Goal: Task Accomplishment & Management: Use online tool/utility

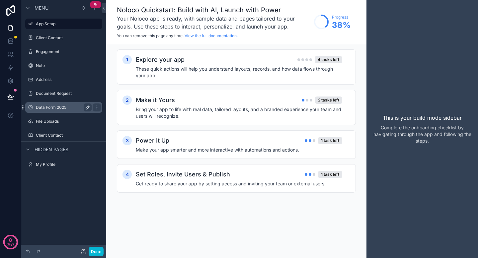
click at [86, 107] on icon "scrollable content" at bounding box center [87, 107] width 5 height 5
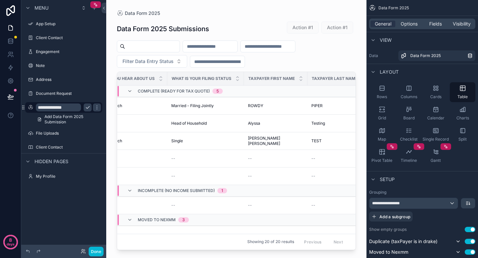
scroll to position [0, 444]
click at [136, 78] on span "How did you hear about us" at bounding box center [121, 78] width 61 height 5
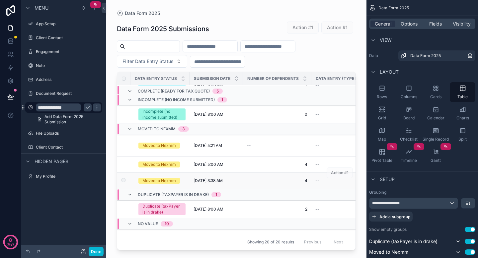
scroll to position [0, 0]
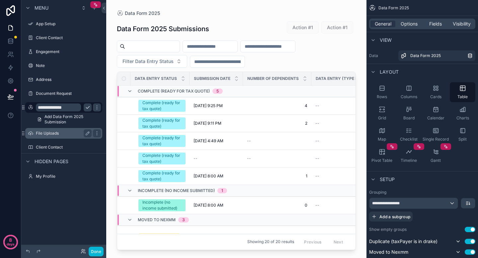
click at [60, 133] on label "File Uploads" at bounding box center [62, 133] width 53 height 5
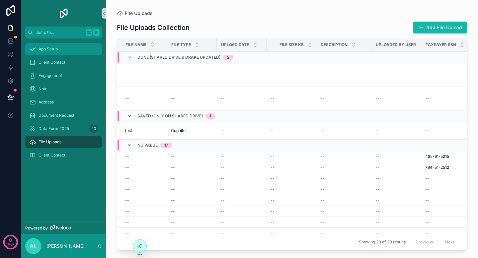
click at [70, 49] on div "App Setup" at bounding box center [63, 49] width 69 height 11
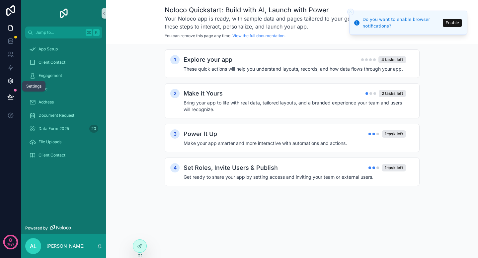
click at [11, 80] on icon at bounding box center [11, 81] width 2 height 2
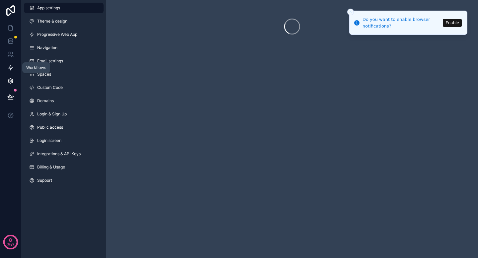
click at [11, 70] on icon at bounding box center [10, 67] width 7 height 7
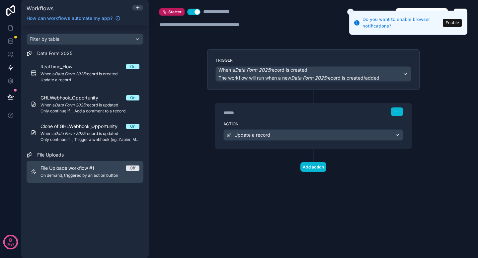
click at [106, 170] on div "File Uploads workflow #1 Off" at bounding box center [89, 168] width 99 height 7
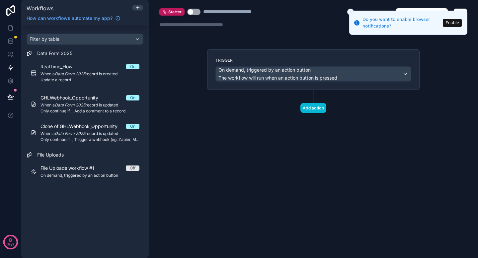
click at [448, 23] on button "Enable" at bounding box center [452, 23] width 19 height 8
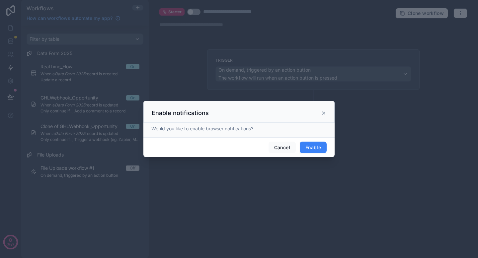
click at [310, 147] on button "Enable" at bounding box center [313, 148] width 27 height 12
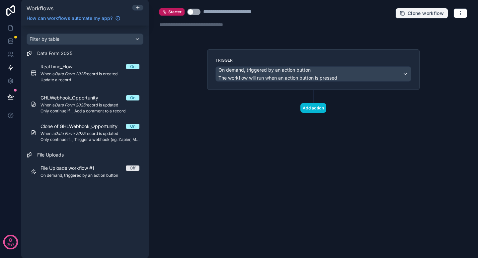
click at [436, 13] on span "Clone workflow" at bounding box center [425, 13] width 36 height 6
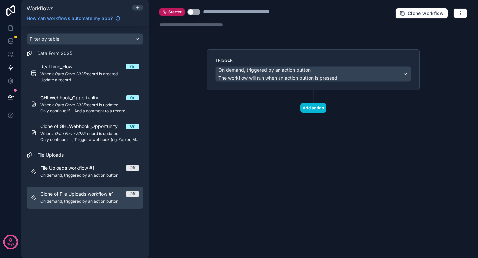
click at [106, 202] on span "On demand, triggered by an action button" at bounding box center [89, 201] width 99 height 5
click at [107, 193] on span "Clone of File Uploads workflow #1" at bounding box center [80, 194] width 81 height 7
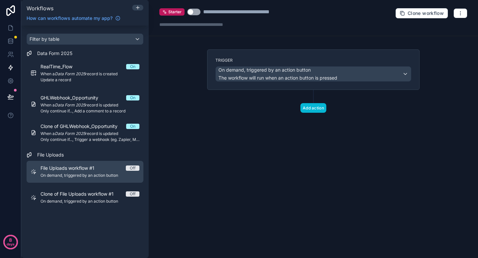
click at [106, 175] on span "On demand, triggered by an action button" at bounding box center [89, 175] width 99 height 5
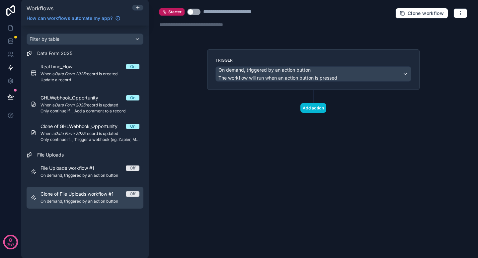
click at [105, 190] on link "Clone of File Uploads workflow #1 Off On demand, triggered by an action button" at bounding box center [85, 198] width 117 height 22
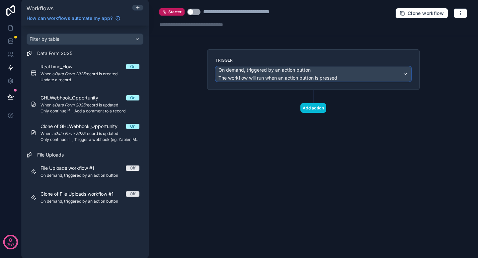
click at [312, 79] on span "The workflow will run when an action button is pressed" at bounding box center [277, 78] width 119 height 6
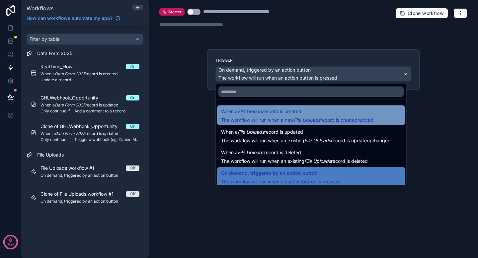
click at [317, 117] on em "File Uploads" at bounding box center [307, 120] width 27 height 6
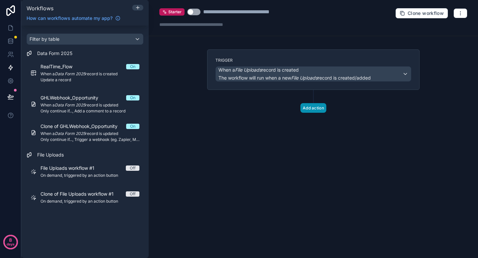
click at [317, 111] on button "Add action" at bounding box center [313, 108] width 26 height 10
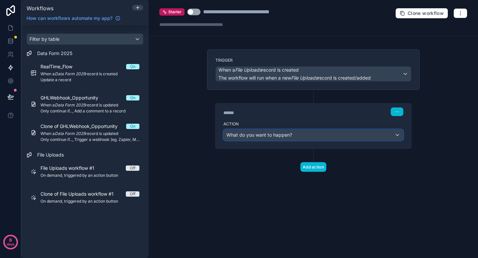
click at [318, 138] on div "What do you want to happen?" at bounding box center [313, 135] width 179 height 11
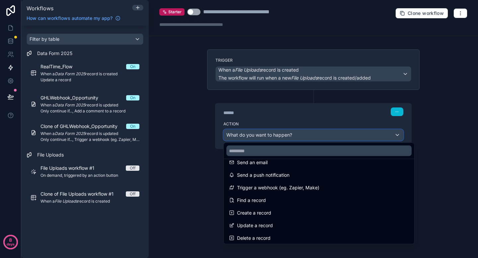
scroll to position [10, 0]
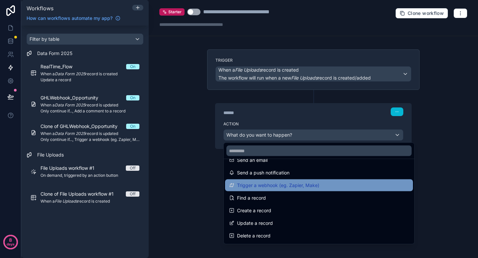
click at [322, 187] on div "Trigger a webhook (eg. Zapier, Make)" at bounding box center [319, 185] width 180 height 8
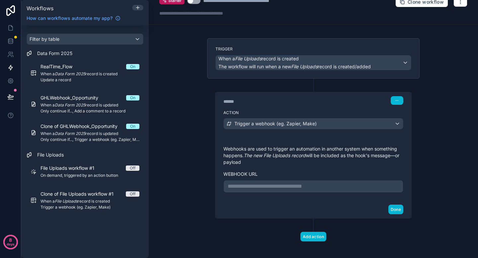
scroll to position [12, 0]
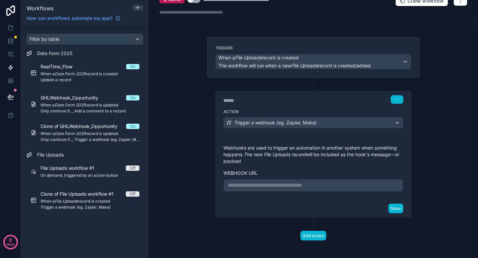
click at [328, 180] on div "**********" at bounding box center [313, 185] width 180 height 13
click at [329, 189] on p "**********" at bounding box center [313, 185] width 171 height 8
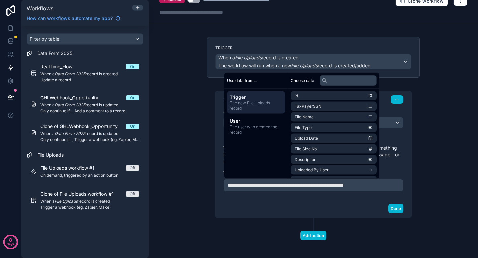
click at [271, 109] on span "The new File Uploads record" at bounding box center [256, 106] width 53 height 11
click at [316, 108] on span "TaxPayerSSN" at bounding box center [308, 106] width 27 height 5
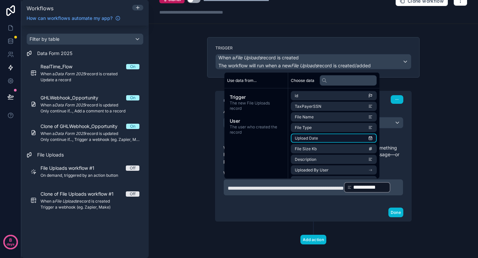
click at [316, 134] on li "Upload Date" at bounding box center [334, 138] width 86 height 9
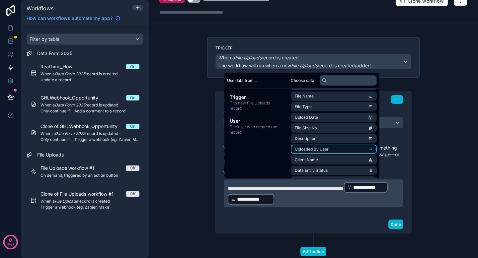
scroll to position [31, 0]
click at [316, 150] on span "Client Name" at bounding box center [306, 149] width 23 height 5
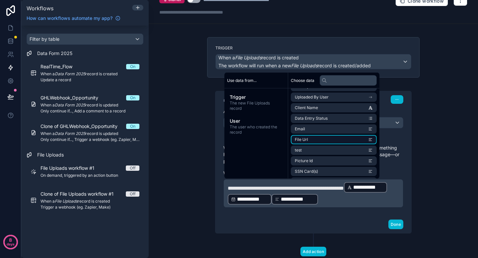
scroll to position [79, 0]
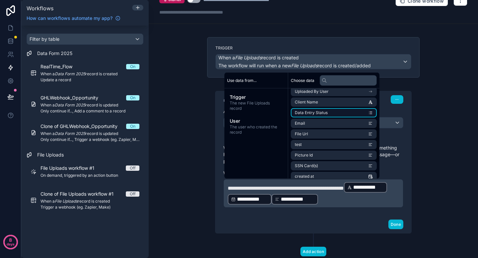
click at [318, 115] on li "Data Entry Status" at bounding box center [334, 112] width 86 height 9
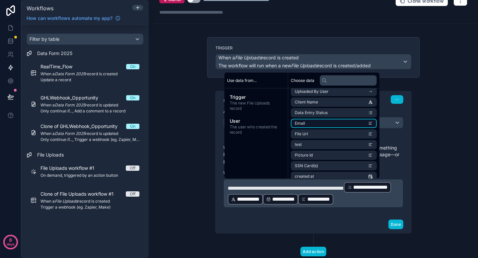
click at [318, 123] on li "Email" at bounding box center [334, 123] width 86 height 9
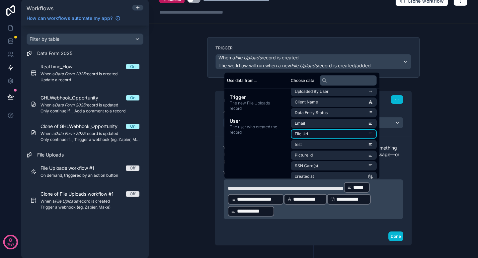
click at [318, 131] on li "File Url" at bounding box center [334, 133] width 86 height 9
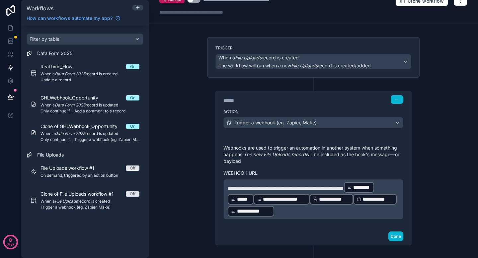
click at [353, 191] on span "********" at bounding box center [362, 187] width 18 height 8
drag, startPoint x: 233, startPoint y: 194, endPoint x: 241, endPoint y: 164, distance: 31.8
click at [241, 164] on div "**********" at bounding box center [313, 182] width 180 height 75
click at [347, 190] on icon at bounding box center [349, 187] width 5 height 5
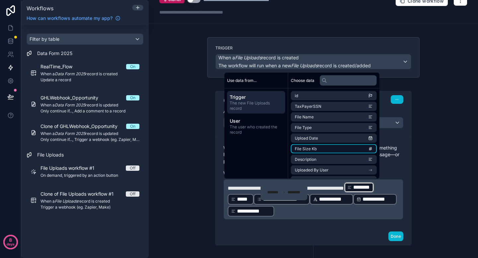
scroll to position [11, 0]
click at [343, 210] on p "**********" at bounding box center [313, 199] width 171 height 36
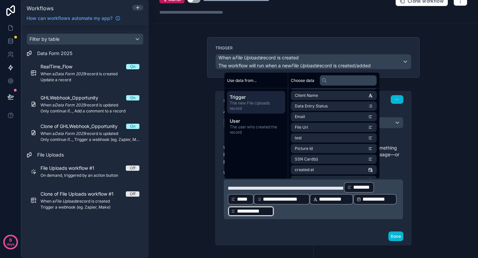
scroll to position [88, 0]
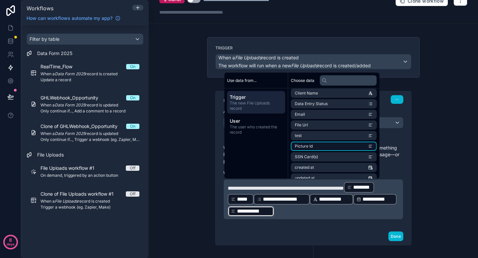
click at [343, 148] on li "Picture Id" at bounding box center [334, 146] width 86 height 9
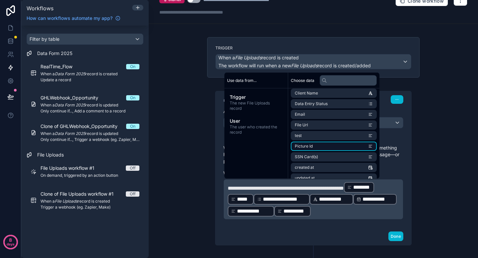
scroll to position [95, 0]
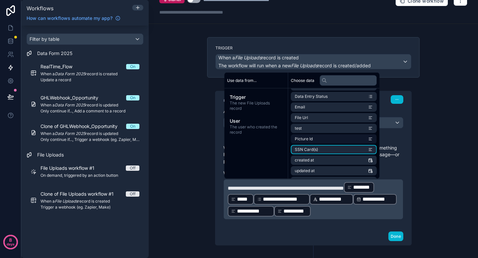
click at [343, 148] on li "SSN Card(s)" at bounding box center [334, 149] width 86 height 9
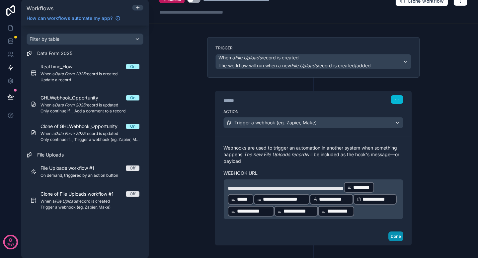
click at [397, 232] on button "Done" at bounding box center [395, 237] width 15 height 10
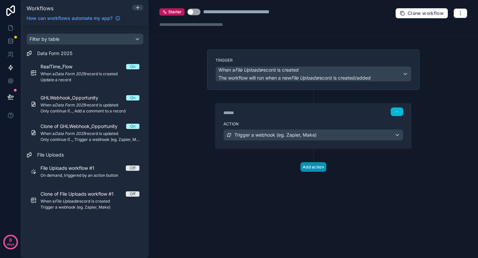
click at [312, 170] on button "Add action" at bounding box center [313, 167] width 26 height 10
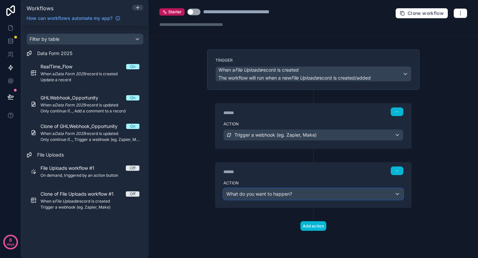
click at [313, 192] on div "What do you want to happen?" at bounding box center [313, 194] width 179 height 11
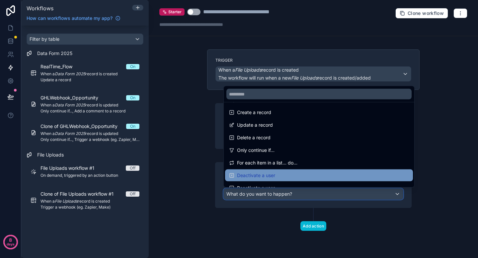
scroll to position [50, 0]
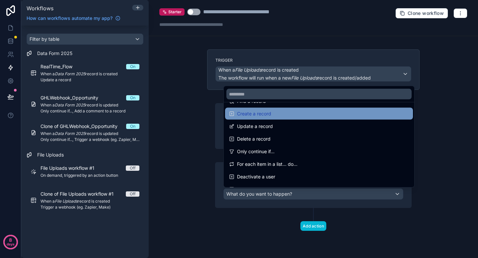
click at [306, 116] on div "Create a record" at bounding box center [319, 114] width 180 height 8
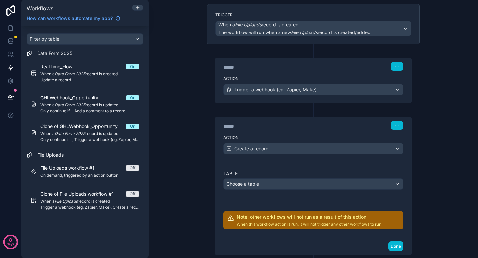
scroll to position [78, 0]
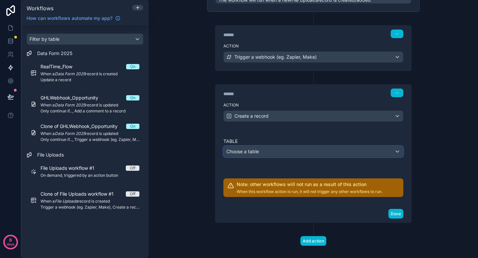
click at [313, 154] on div "Choose a table" at bounding box center [313, 151] width 179 height 11
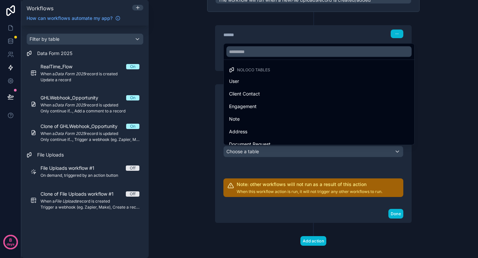
click at [304, 167] on div at bounding box center [239, 129] width 478 height 258
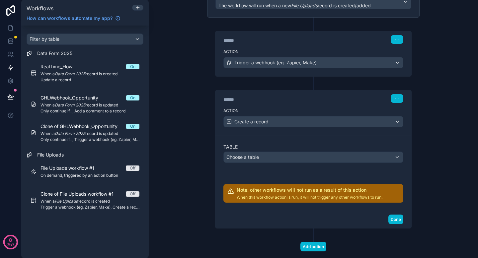
scroll to position [87, 0]
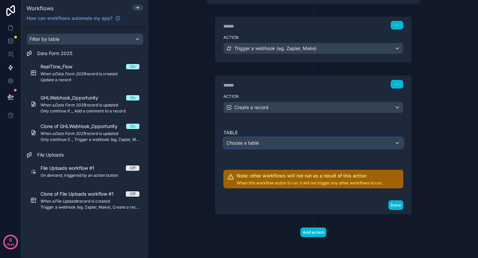
click at [303, 145] on div "Choose a table" at bounding box center [313, 143] width 179 height 11
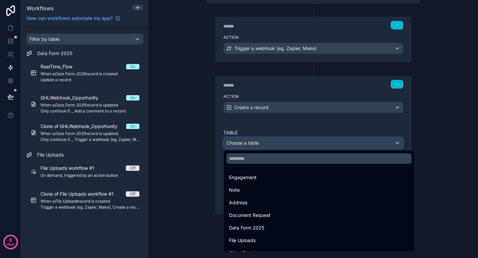
scroll to position [44, 0]
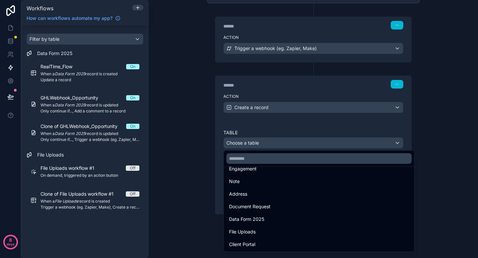
click at [306, 51] on div at bounding box center [239, 129] width 478 height 258
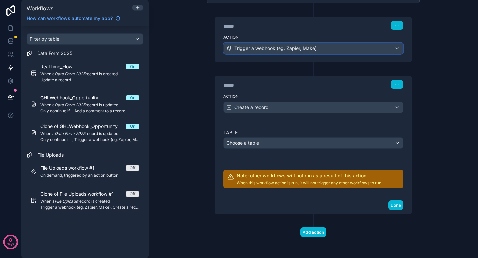
click at [306, 51] on span "Trigger a webhook (eg. Zapier, Make)" at bounding box center [275, 48] width 82 height 7
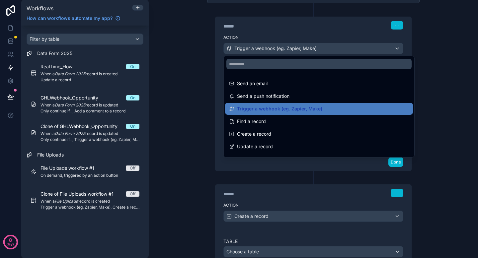
click at [295, 187] on div at bounding box center [239, 129] width 478 height 258
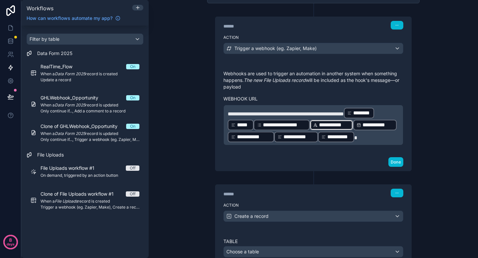
click at [393, 119] on p "**********" at bounding box center [313, 125] width 171 height 36
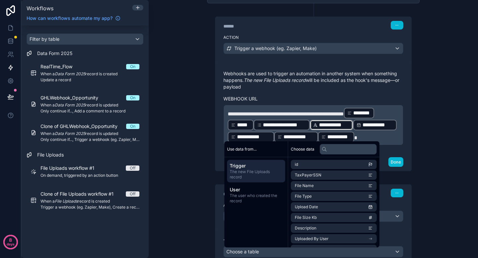
click at [221, 171] on div "****** Step 2 Action Create a record Table Choose a table Note: other workflows…" at bounding box center [313, 247] width 212 height 152
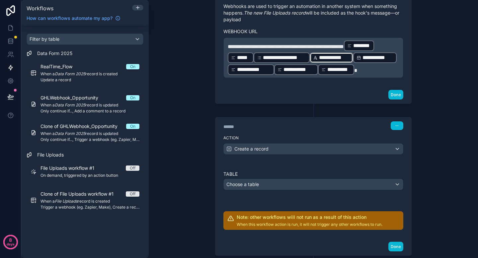
scroll to position [162, 0]
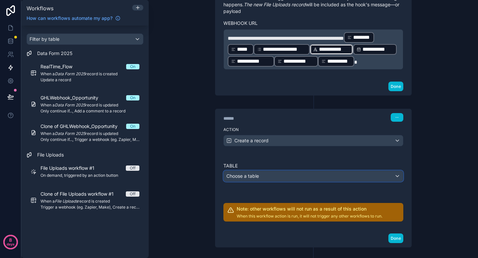
click at [236, 176] on div "Choose a table" at bounding box center [313, 176] width 179 height 11
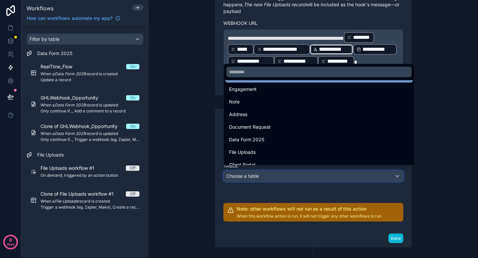
scroll to position [44, 0]
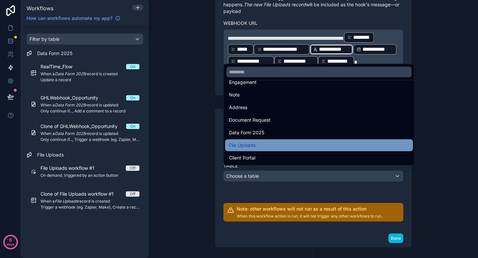
click at [257, 144] on div "File Uploads" at bounding box center [319, 145] width 180 height 8
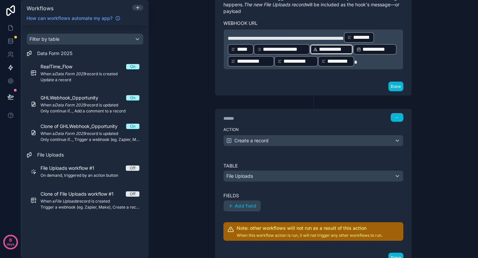
scroll to position [211, 0]
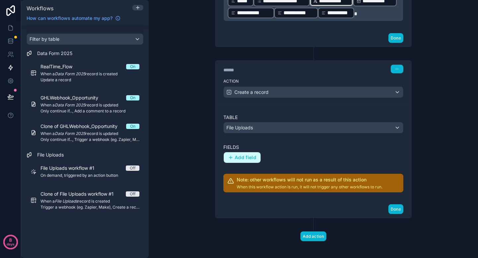
click at [255, 155] on span "Add field" at bounding box center [246, 158] width 22 height 6
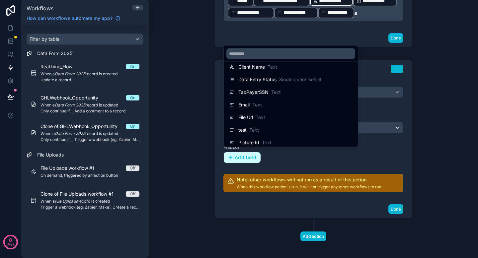
scroll to position [123, 0]
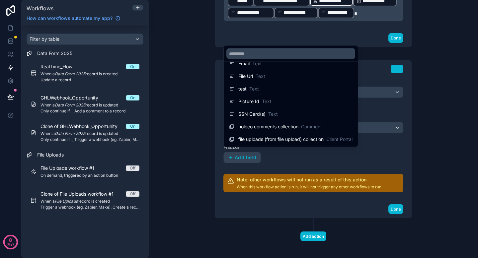
click at [300, 157] on div at bounding box center [239, 129] width 478 height 258
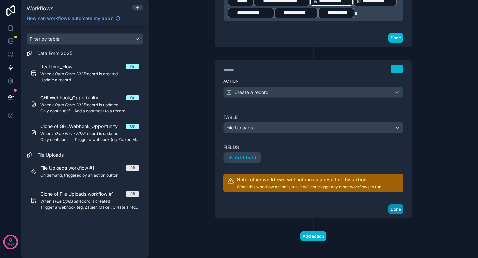
click at [394, 205] on button "Done" at bounding box center [395, 209] width 15 height 10
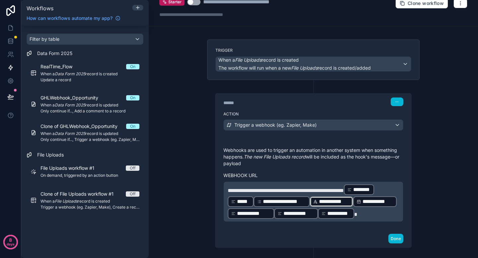
scroll to position [0, 0]
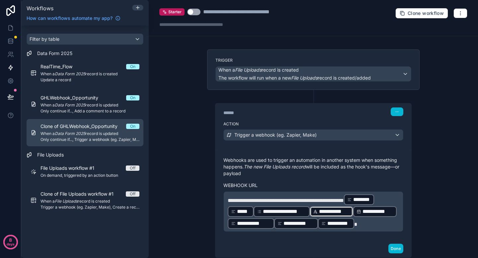
click at [93, 133] on span "When a Data Form 2025 record is updated" at bounding box center [89, 133] width 99 height 5
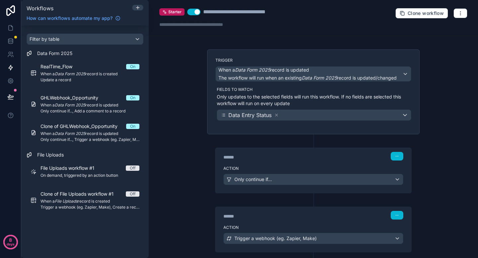
scroll to position [38, 0]
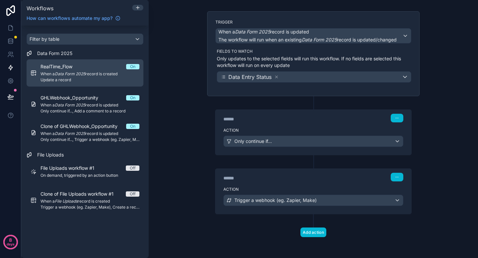
click at [96, 74] on span "When a Data Form 2025 record is created" at bounding box center [89, 73] width 99 height 5
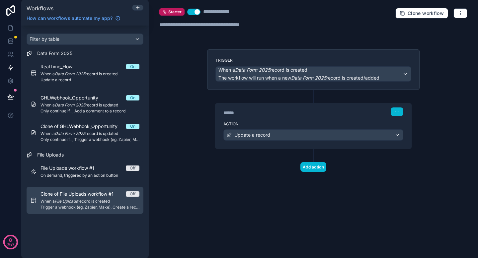
click at [101, 191] on span "Clone of File Uploads workflow #1" at bounding box center [80, 194] width 81 height 7
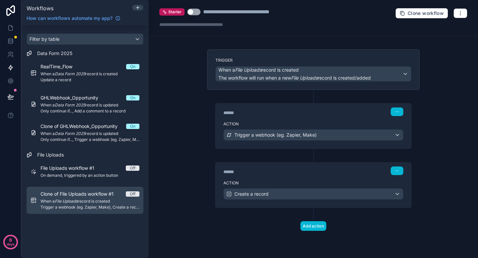
click at [111, 199] on span "When a File Uploads record is created" at bounding box center [89, 201] width 99 height 5
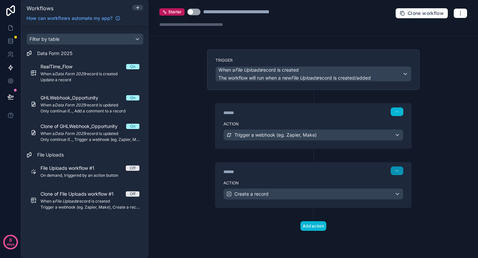
click at [400, 171] on button "button" at bounding box center [396, 171] width 13 height 9
click at [404, 196] on span "Delete" at bounding box center [409, 196] width 12 height 5
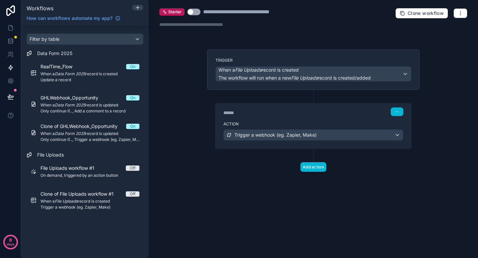
click at [439, 77] on div "**********" at bounding box center [313, 129] width 329 height 258
click at [15, 44] on link at bounding box center [10, 41] width 21 height 13
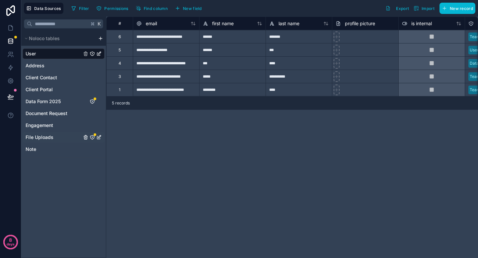
click at [40, 136] on span "File Uploads" at bounding box center [40, 137] width 28 height 7
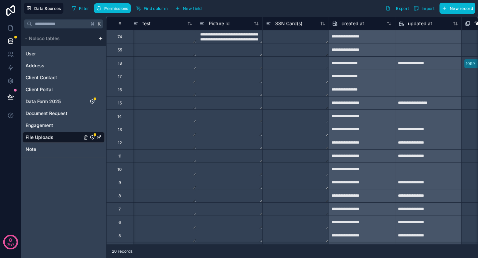
scroll to position [0, 729]
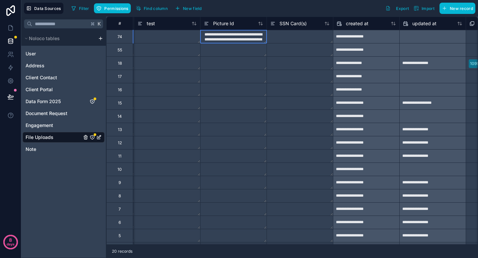
click at [231, 38] on textarea "**********" at bounding box center [233, 36] width 66 height 13
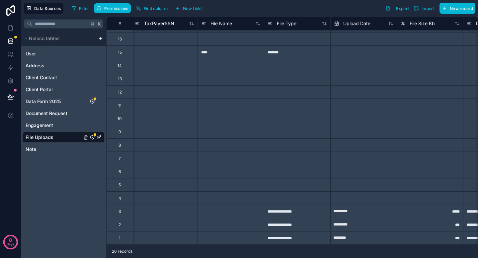
scroll to position [0, 2]
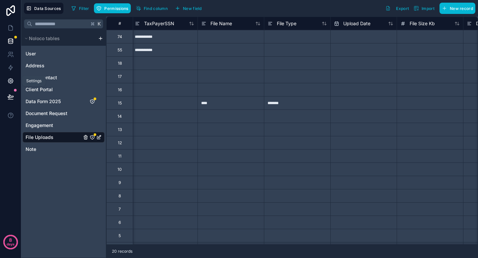
click at [12, 83] on icon at bounding box center [10, 81] width 5 height 5
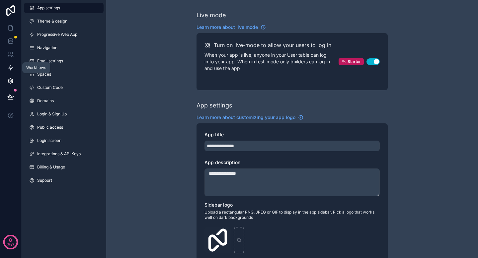
click at [9, 67] on icon at bounding box center [11, 67] width 4 height 5
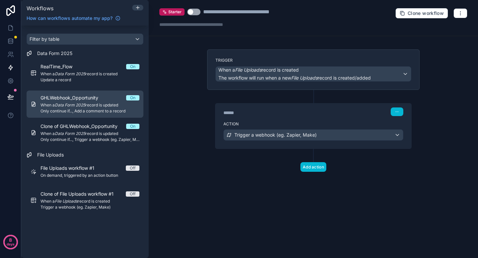
click at [91, 107] on span "When a Data Form 2025 record is updated" at bounding box center [89, 105] width 99 height 5
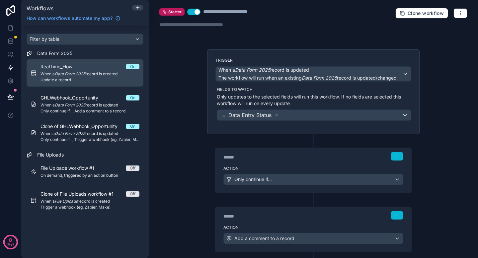
click at [91, 82] on span "Update a record" at bounding box center [89, 79] width 99 height 5
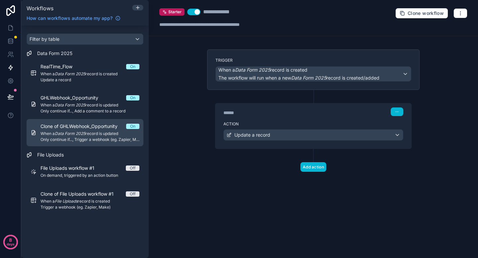
click at [96, 138] on span "Only continue if..., Trigger a webhook (eg. Zapier, Make)" at bounding box center [89, 139] width 99 height 5
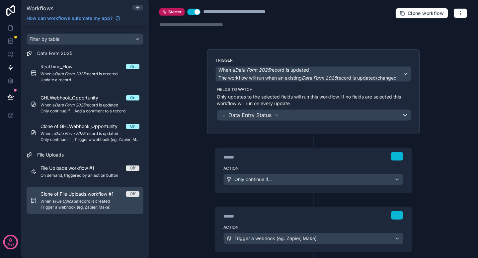
click at [104, 204] on div "Clone of File Uploads workflow #1 Off When a File Uploads record is created Tri…" at bounding box center [89, 200] width 99 height 19
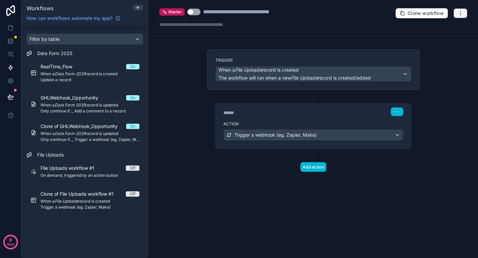
click at [455, 15] on button "button" at bounding box center [460, 13] width 14 height 10
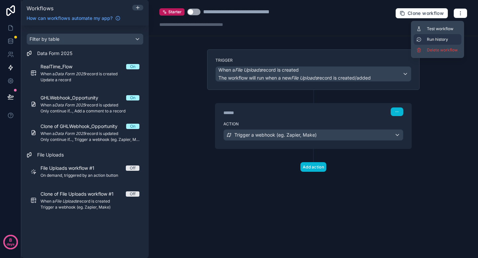
click at [444, 37] on span "Run history" at bounding box center [443, 39] width 32 height 5
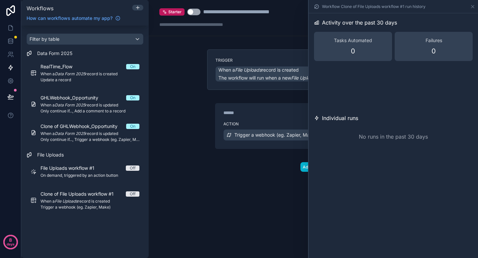
click at [272, 34] on div "**********" at bounding box center [313, 18] width 329 height 36
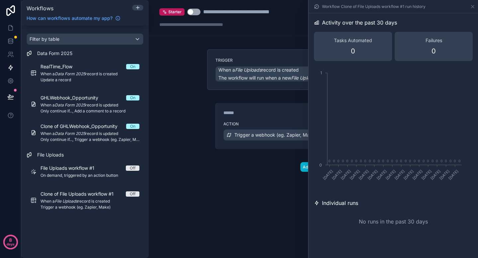
click at [195, 17] on div "**********" at bounding box center [226, 18] width 134 height 20
click at [195, 13] on button "Use setting" at bounding box center [193, 12] width 13 height 7
click at [171, 70] on div "**********" at bounding box center [313, 129] width 329 height 258
click at [470, 7] on icon at bounding box center [472, 6] width 5 height 5
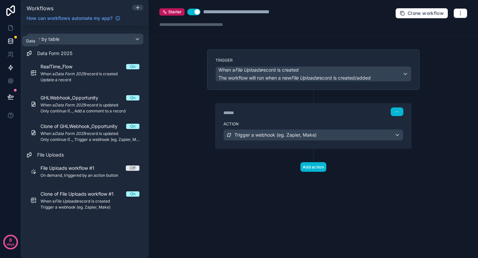
click at [12, 36] on link at bounding box center [10, 41] width 21 height 13
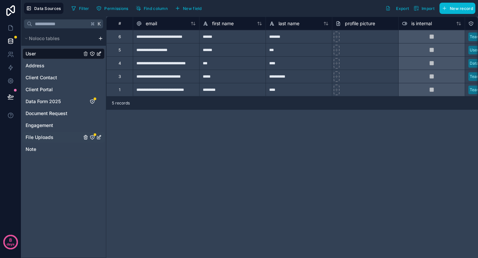
click at [61, 137] on div "File Uploads" at bounding box center [64, 137] width 82 height 11
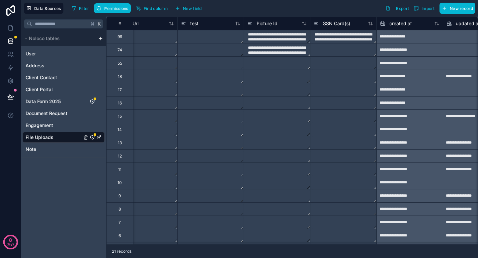
scroll to position [0, 694]
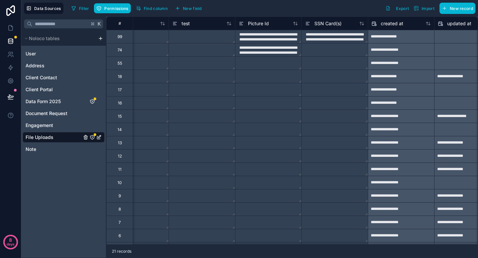
click at [282, 39] on textarea "**********" at bounding box center [268, 36] width 66 height 13
drag, startPoint x: 302, startPoint y: 42, endPoint x: 304, endPoint y: 52, distance: 9.8
click at [304, 52] on div "**********" at bounding box center [22, 163] width 1221 height 292
type textarea "**********"
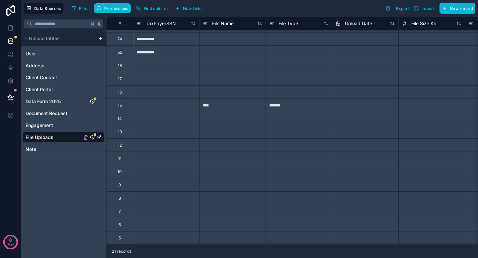
scroll to position [10, 0]
